Goal: Task Accomplishment & Management: Manage account settings

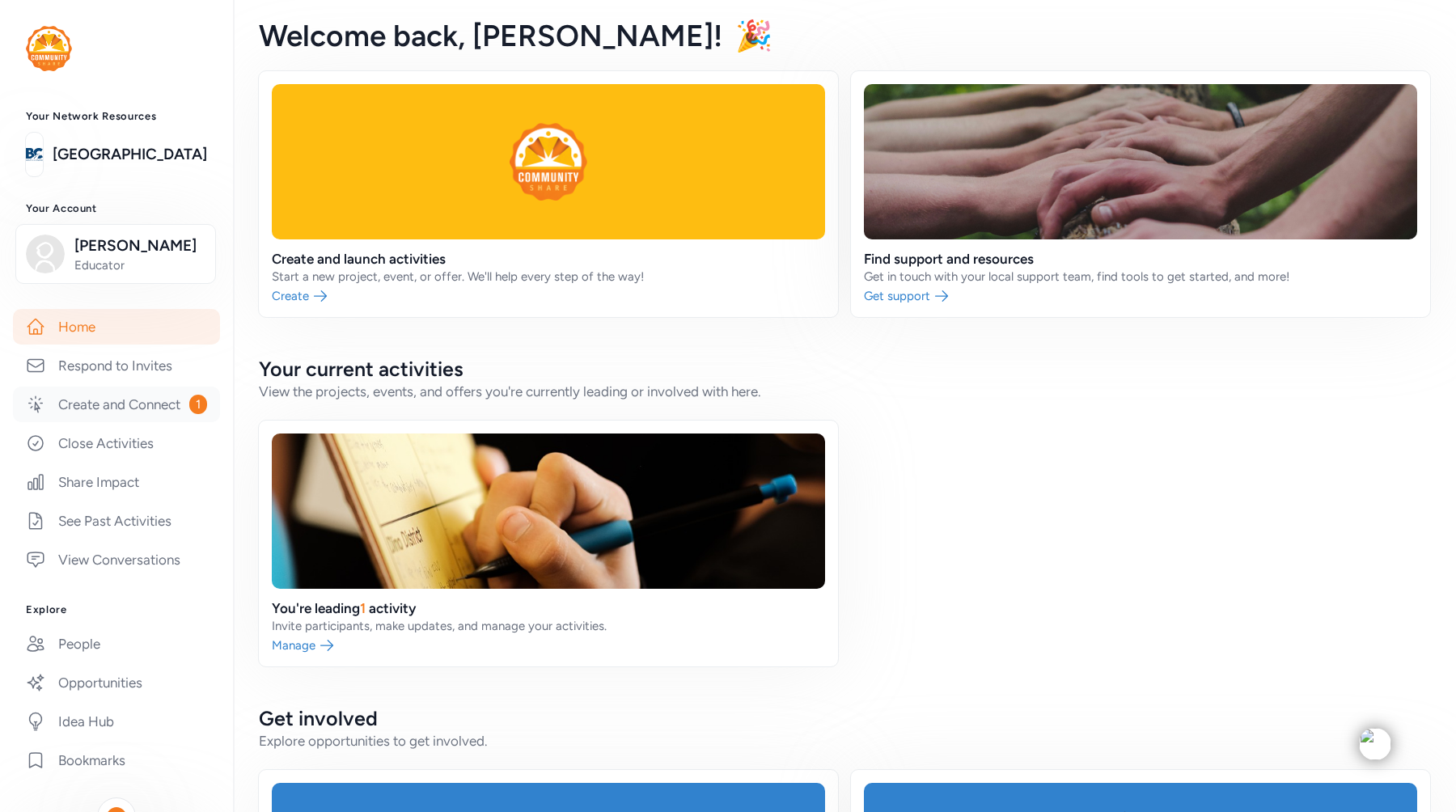
click at [163, 410] on link "Create and Connect 1" at bounding box center [116, 404] width 207 height 36
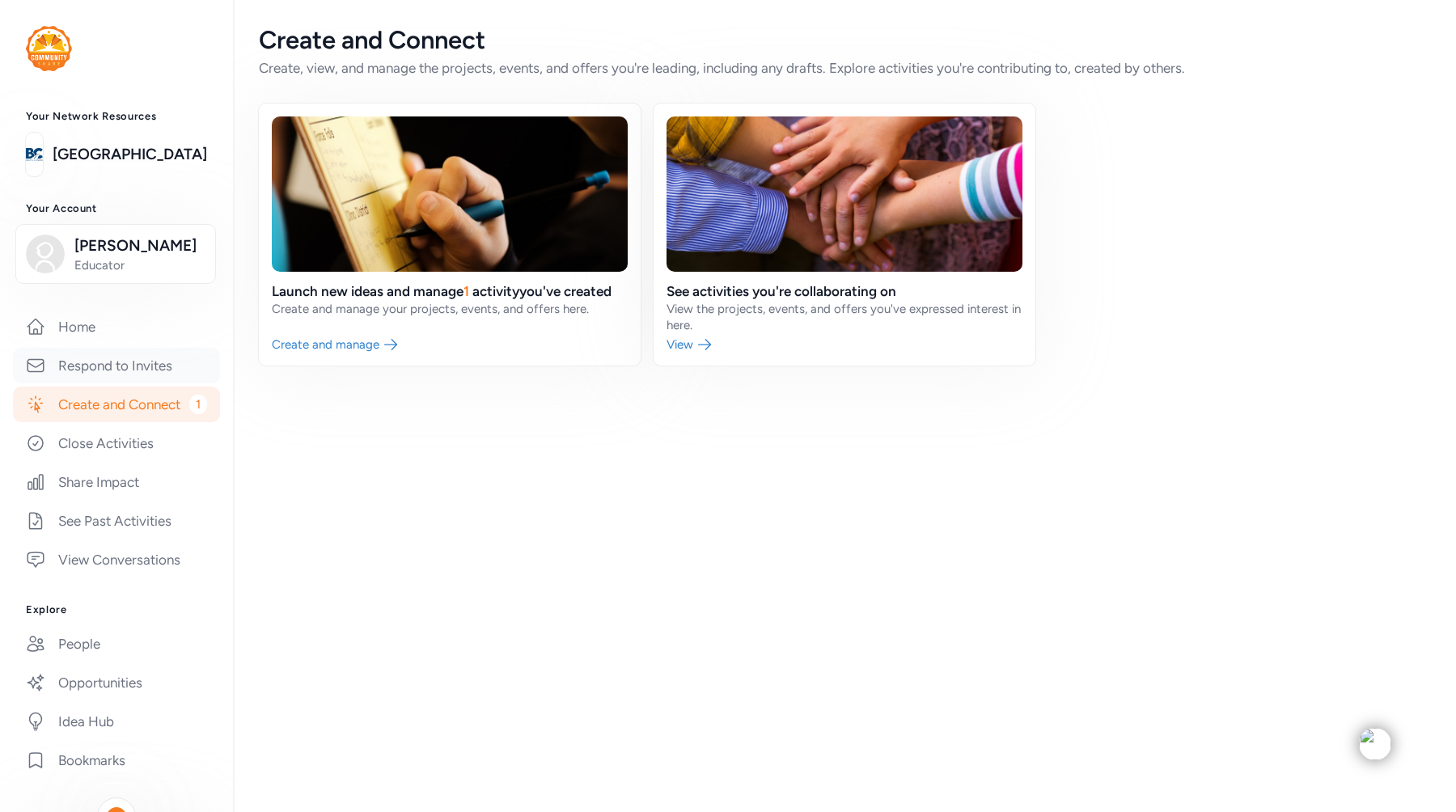
click at [116, 355] on link "Respond to Invites" at bounding box center [116, 365] width 207 height 36
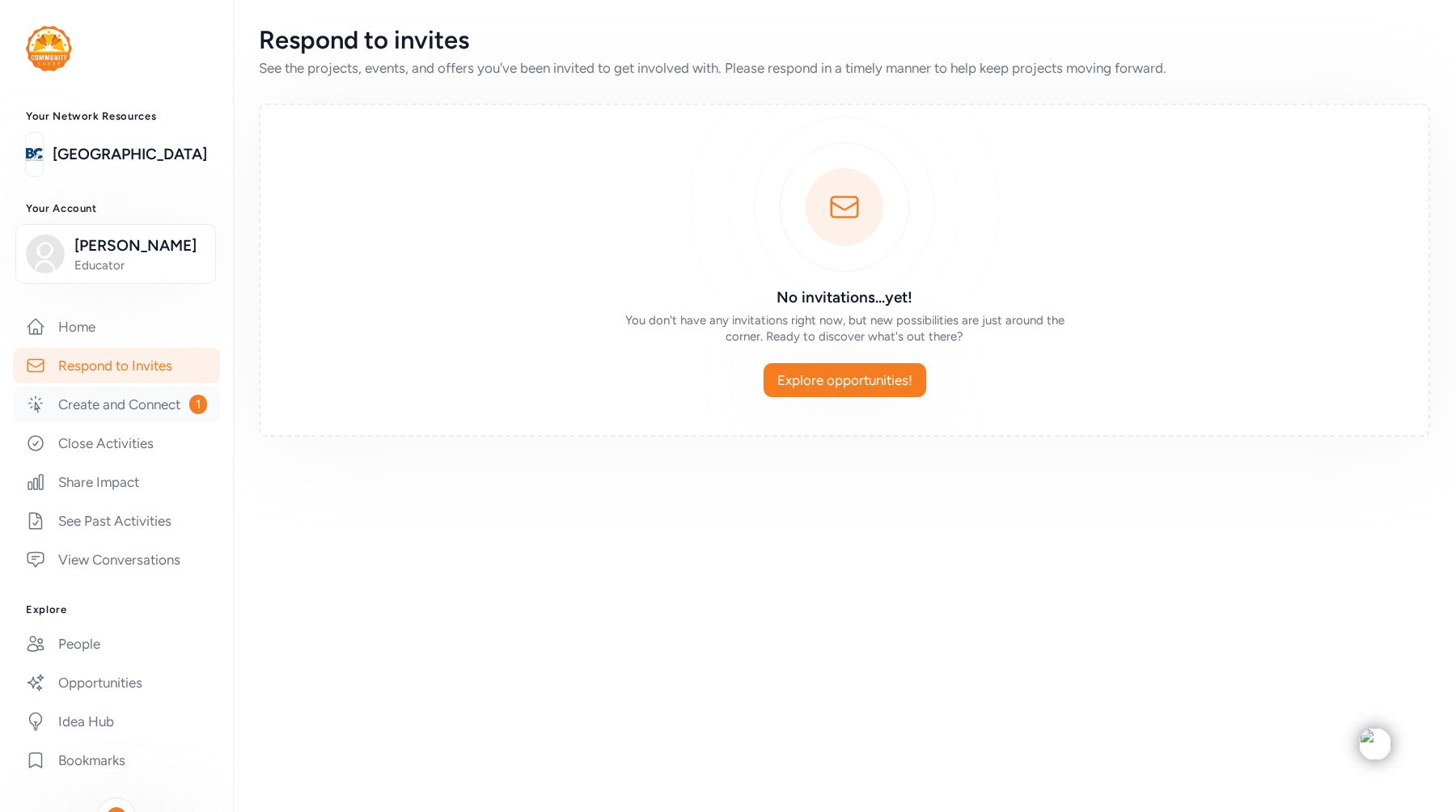
click at [91, 403] on link "Create and Connect 1" at bounding box center [116, 404] width 207 height 36
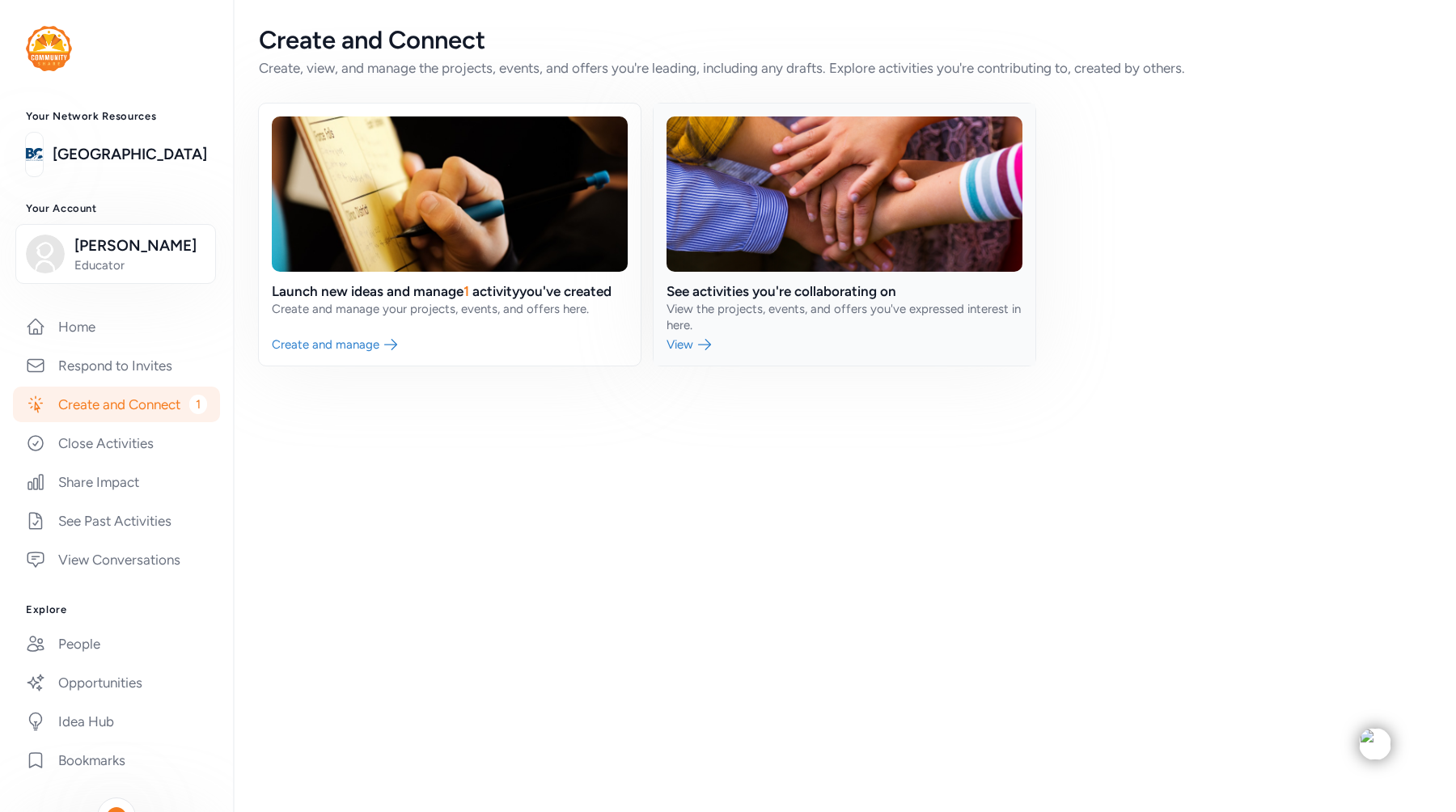
click at [694, 345] on link at bounding box center [844, 234] width 381 height 262
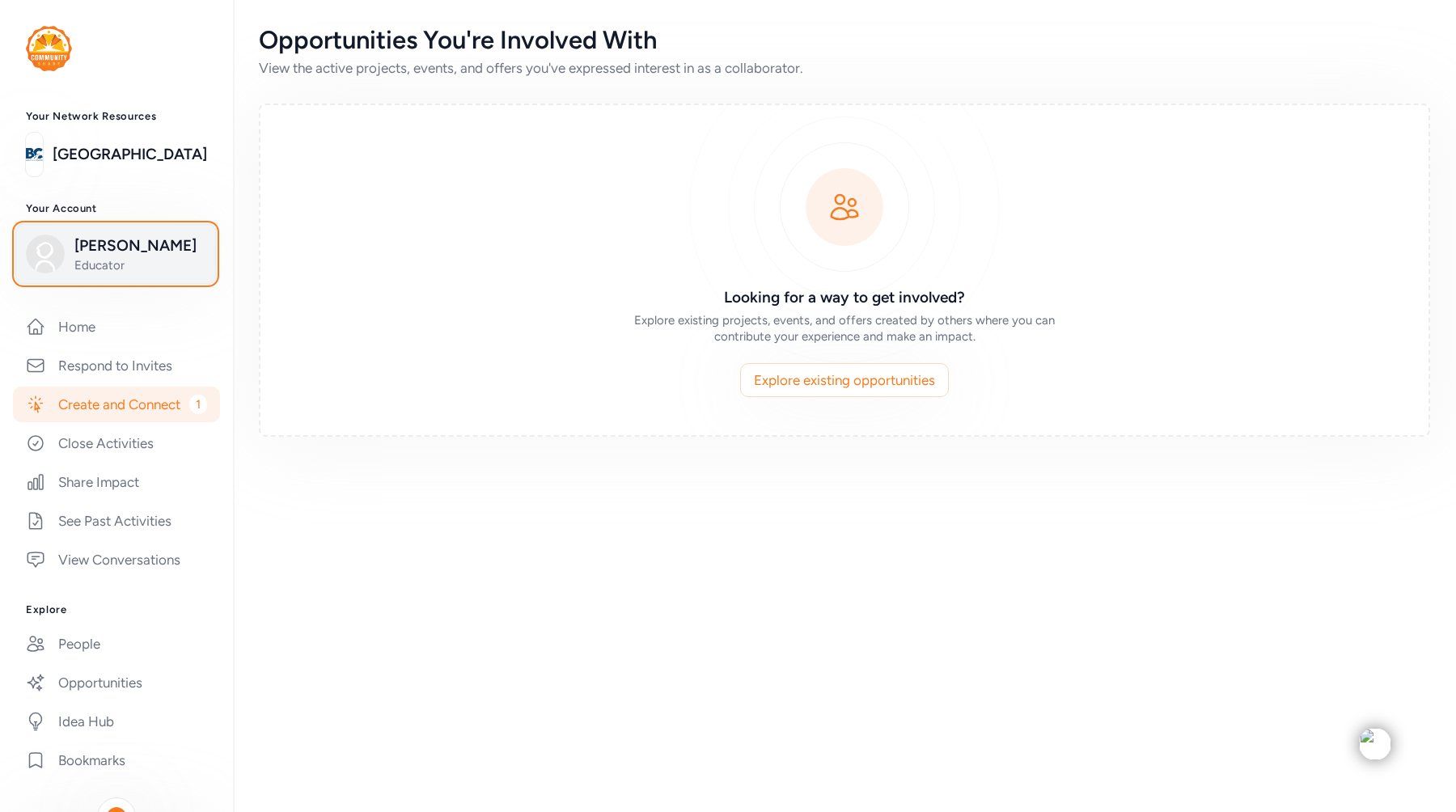
click at [93, 257] on span "[PERSON_NAME]" at bounding box center [140, 246] width 131 height 23
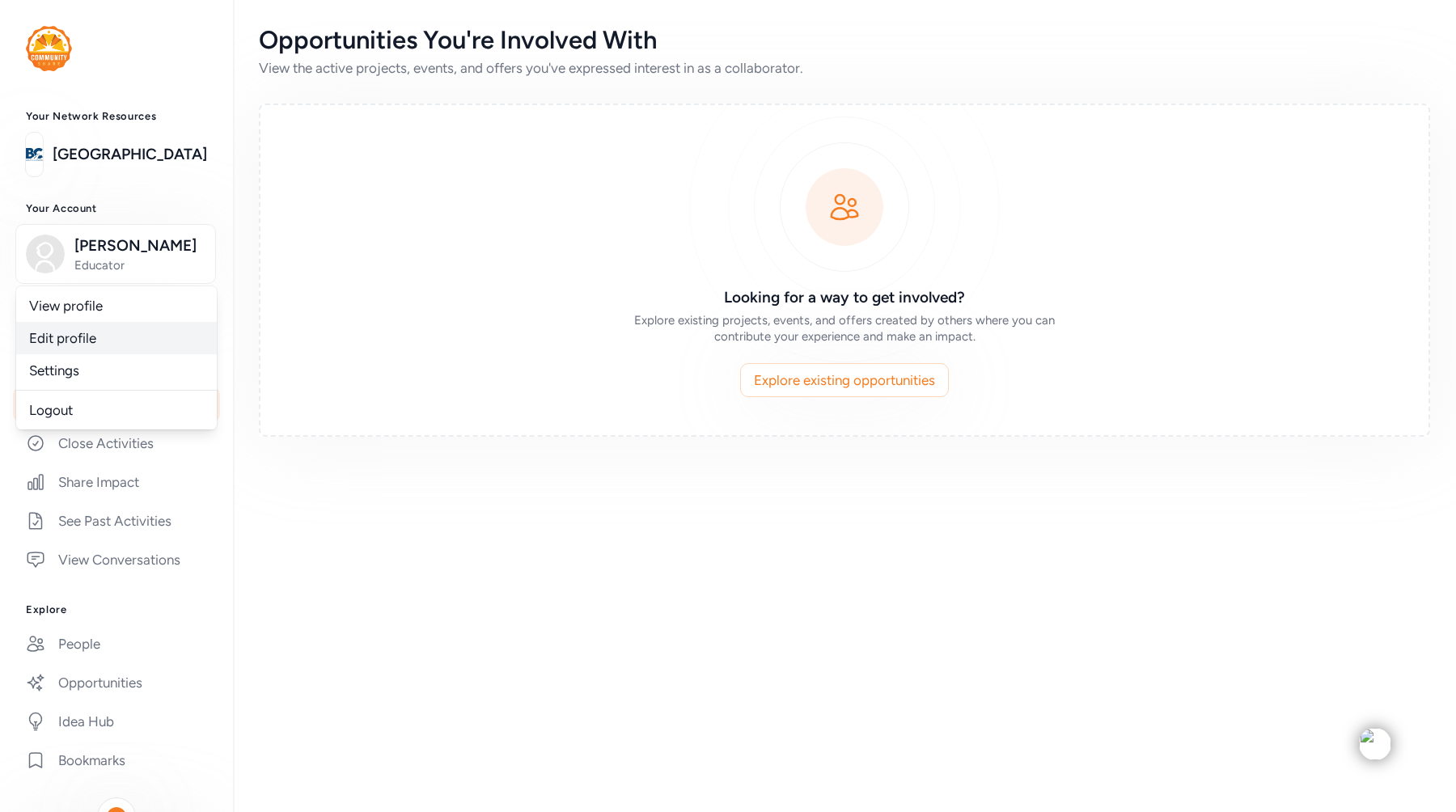
click at [75, 314] on link "View profile" at bounding box center [116, 305] width 200 height 32
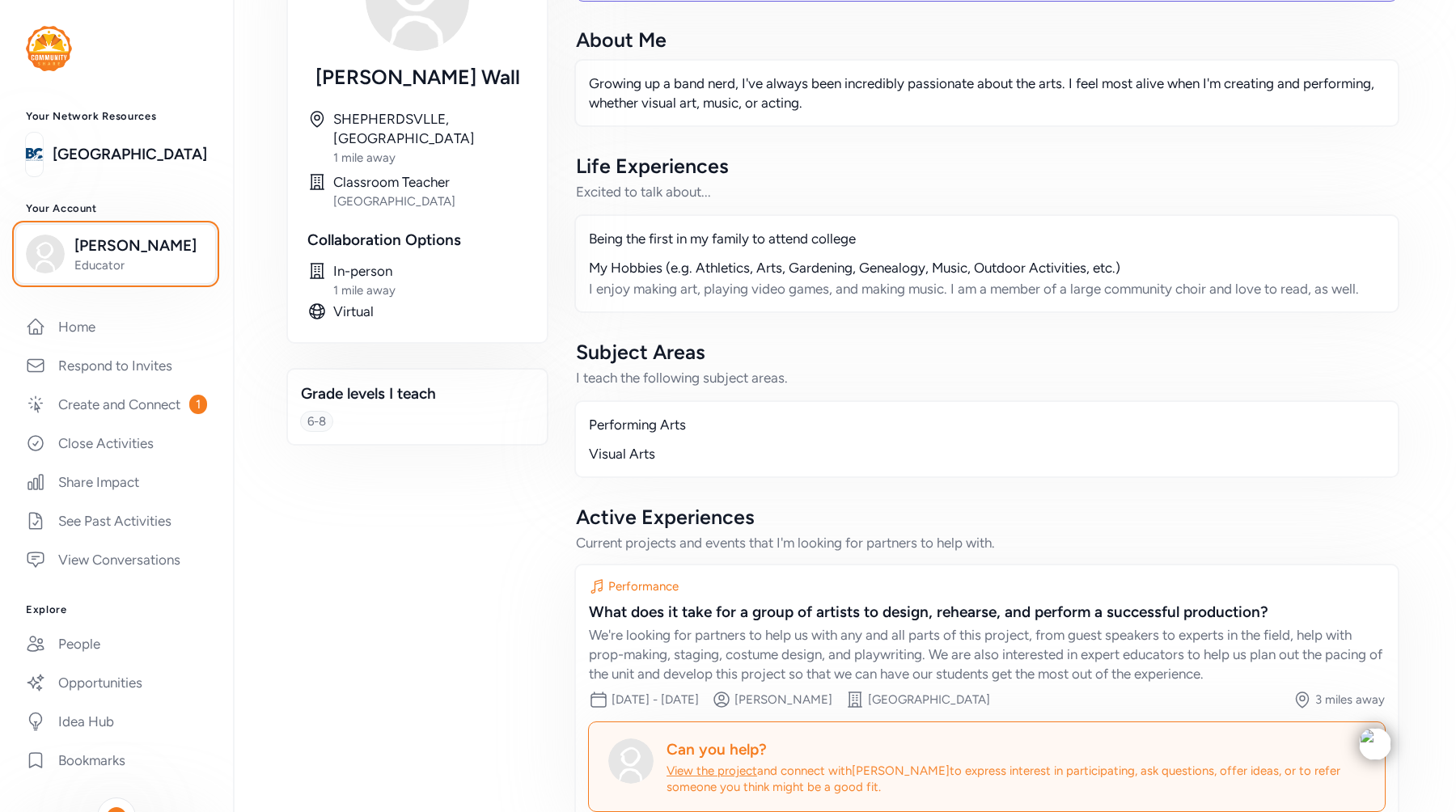
scroll to position [226, 0]
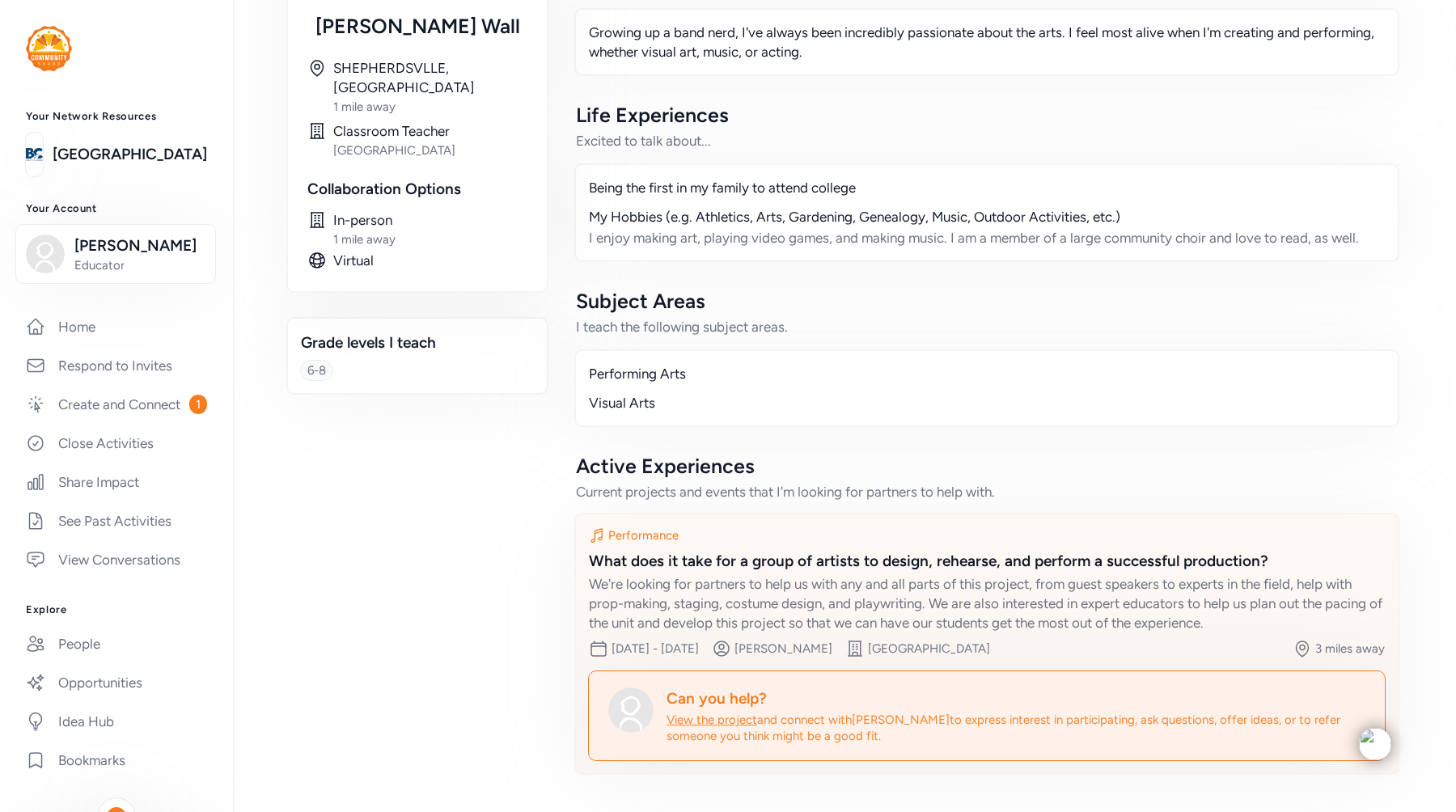
click at [803, 522] on div "Performance What does it take for a group of artists to design, rehearse, and p…" at bounding box center [986, 592] width 822 height 157
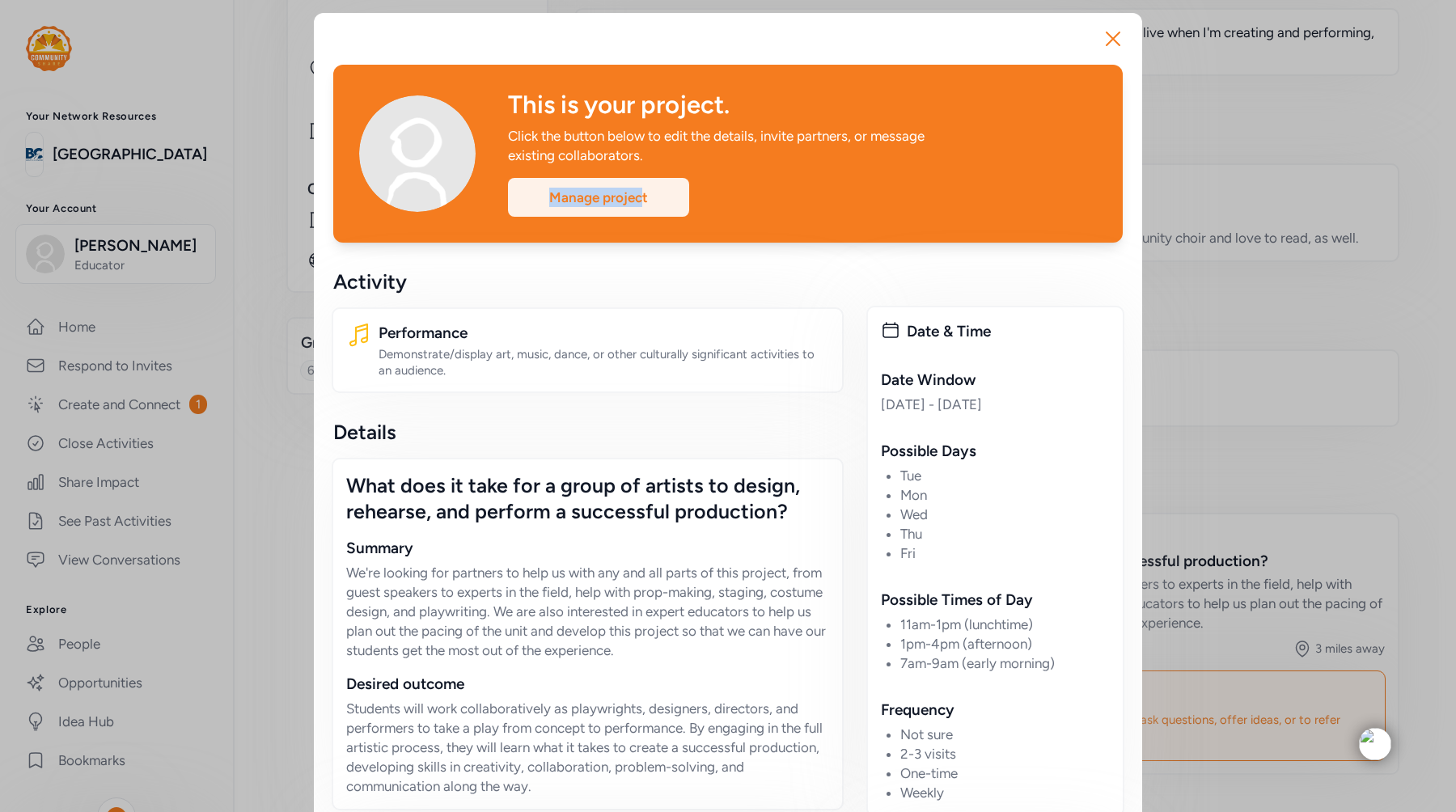
click at [640, 187] on div "Manage project" at bounding box center [598, 197] width 181 height 39
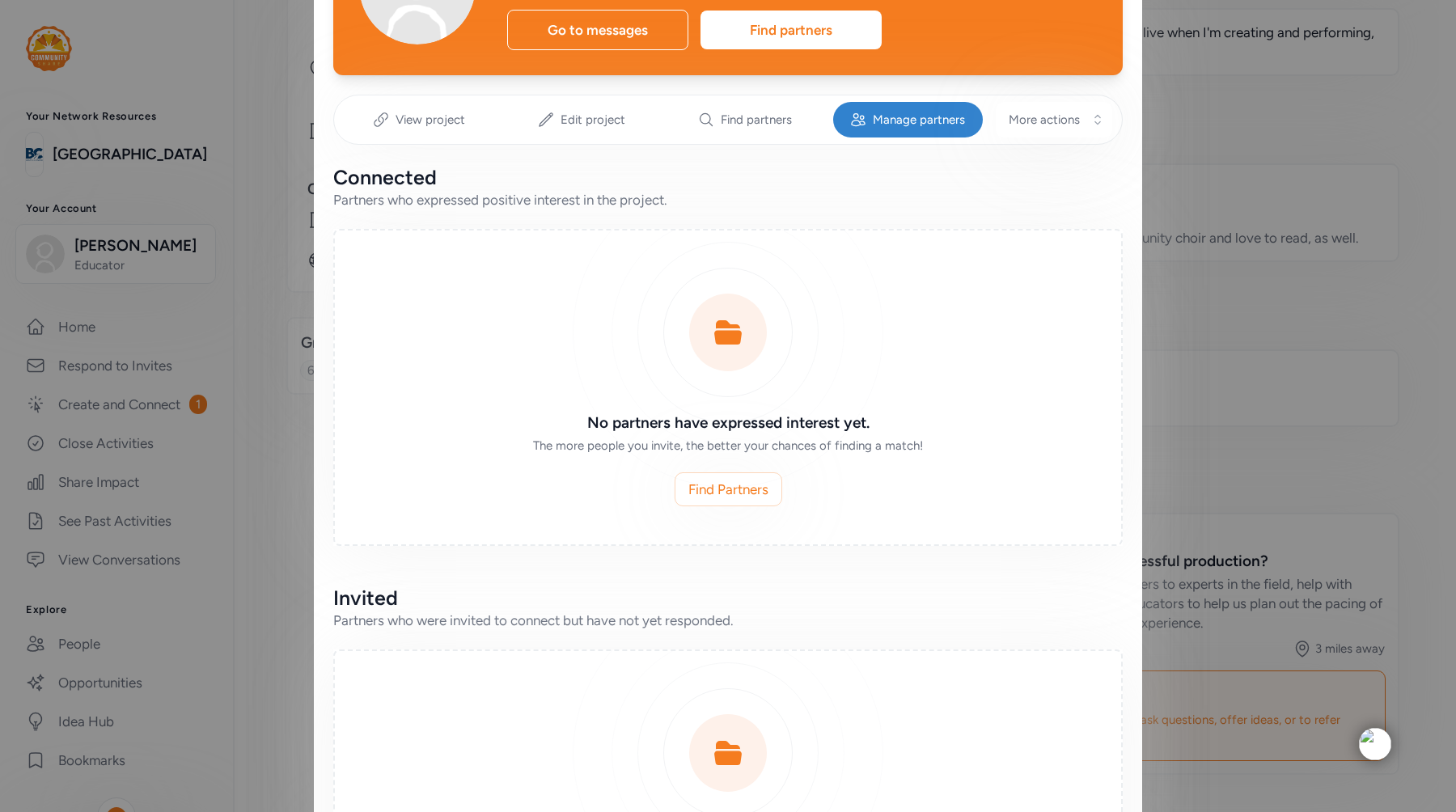
scroll to position [55, 0]
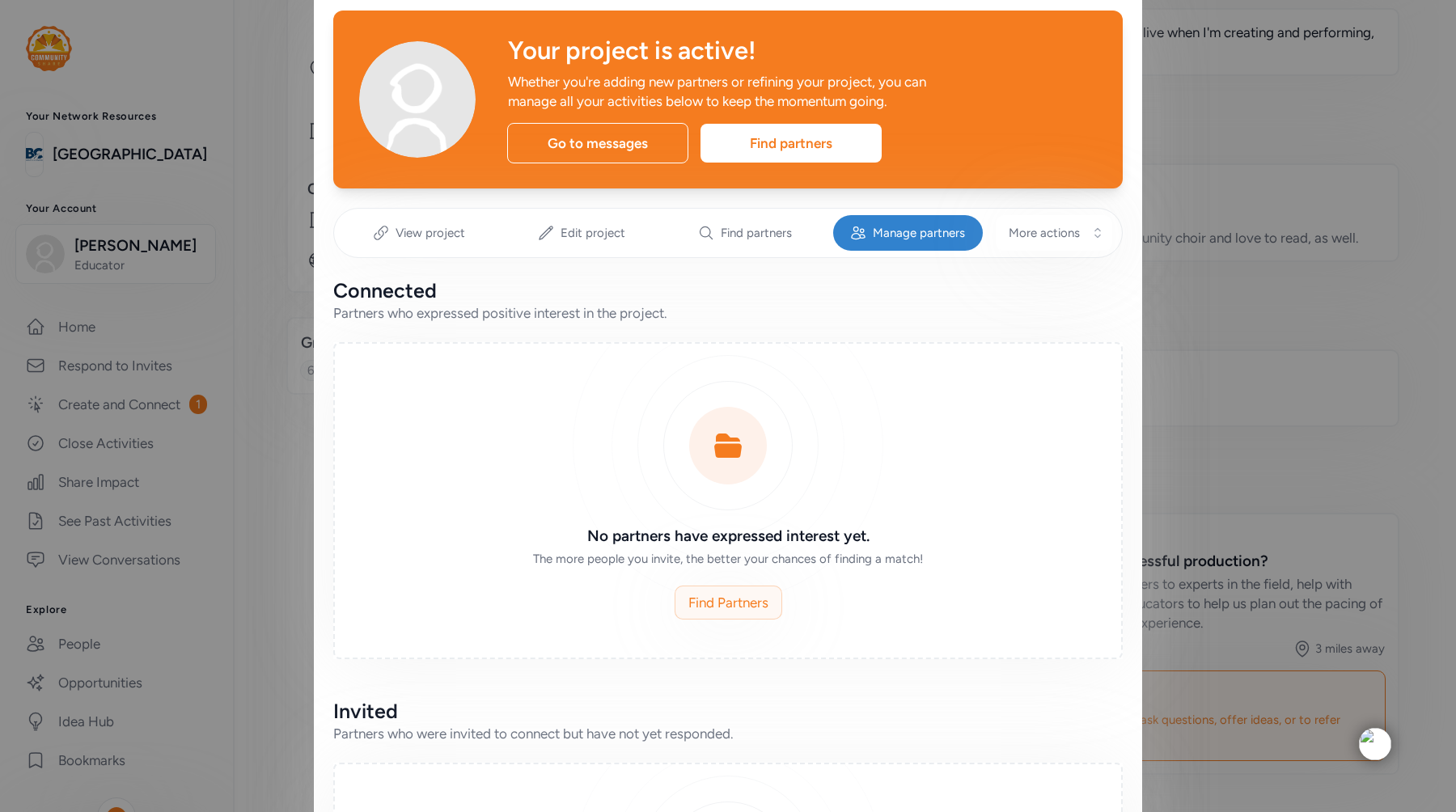
click at [699, 599] on span "Find Partners" at bounding box center [728, 602] width 80 height 19
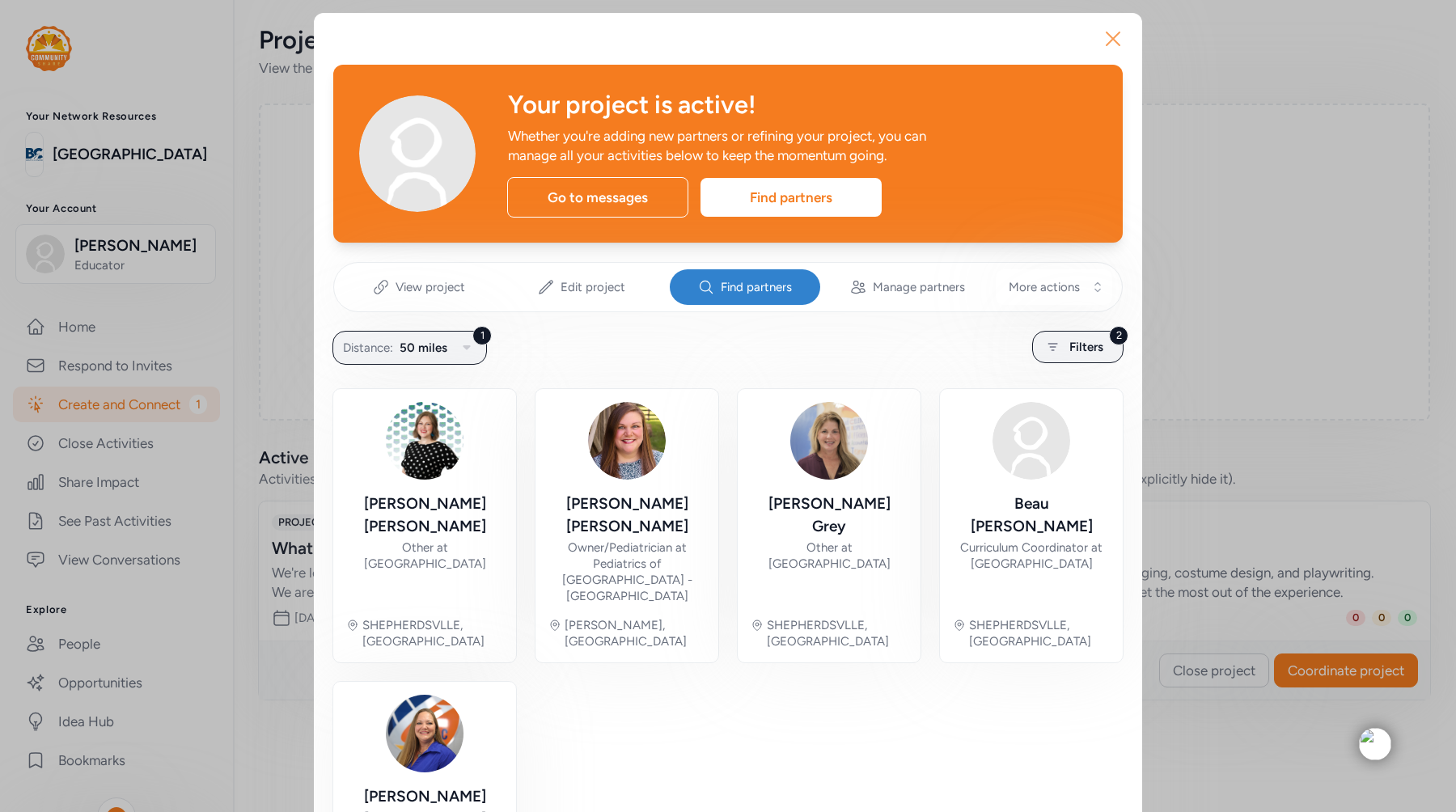
click at [1108, 41] on icon "button" at bounding box center [1113, 39] width 26 height 26
